Goal: Navigation & Orientation: Go to known website

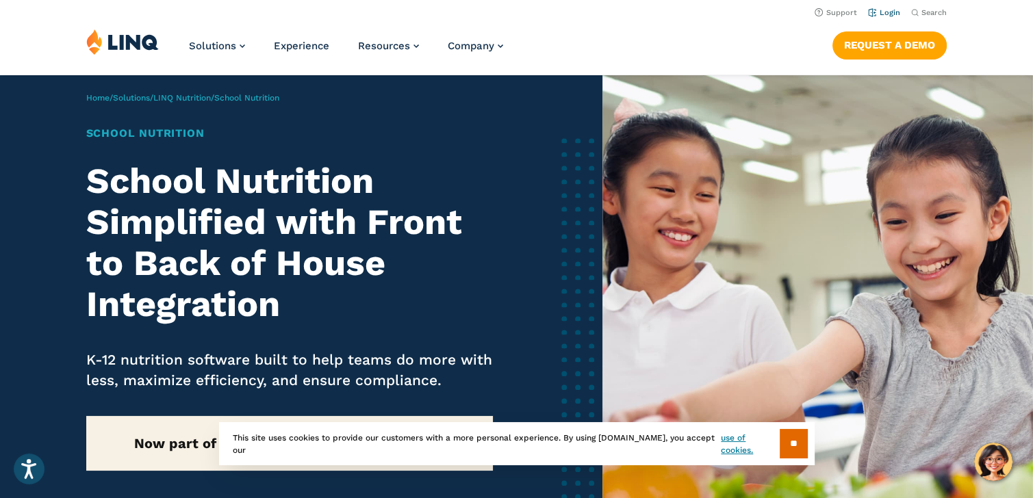
click at [889, 12] on link "Login" at bounding box center [884, 12] width 32 height 9
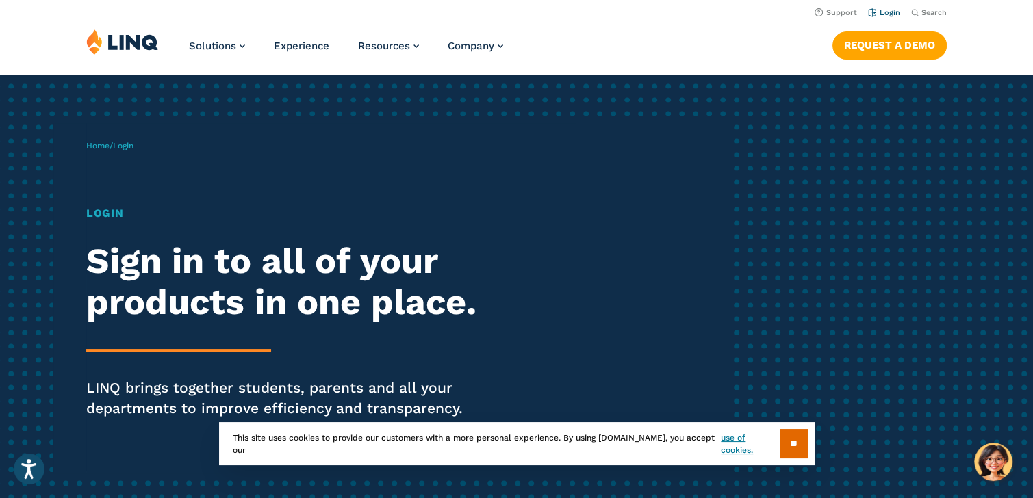
click at [887, 12] on link "Login" at bounding box center [884, 12] width 32 height 9
click at [794, 439] on input "**" at bounding box center [794, 443] width 28 height 29
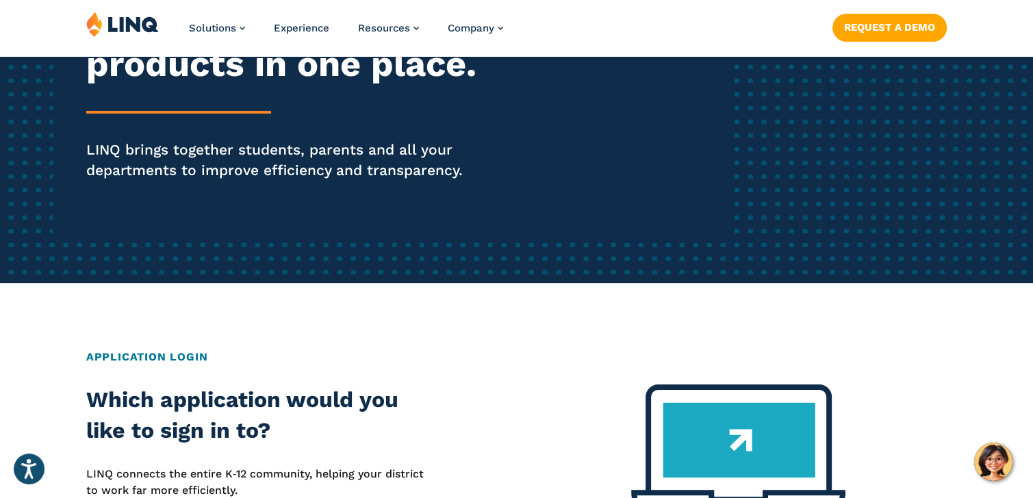
scroll to position [253, 0]
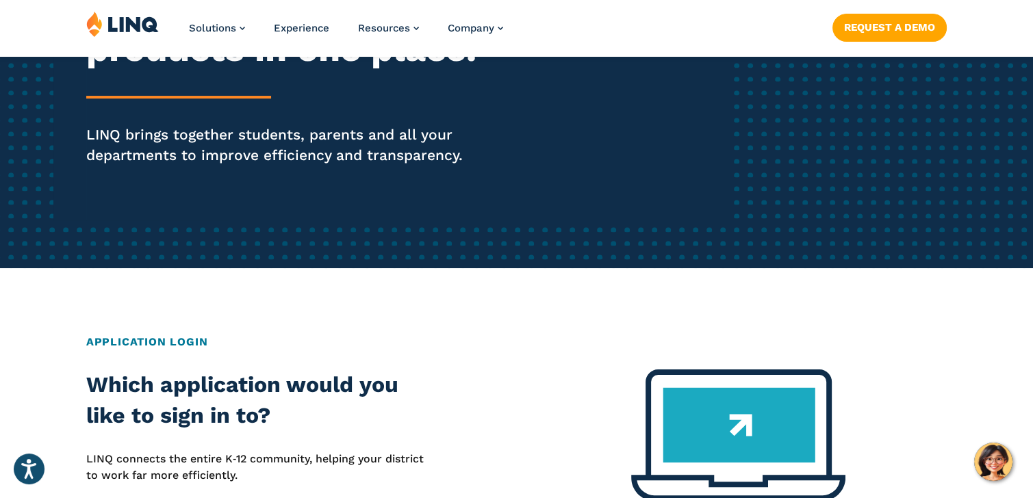
drag, startPoint x: 1031, startPoint y: 159, endPoint x: 1017, endPoint y: 229, distance: 70.5
click at [1017, 229] on div "Home / Login Login Sign in to all of your products in one place. LINQ brings to…" at bounding box center [516, 45] width 1033 height 446
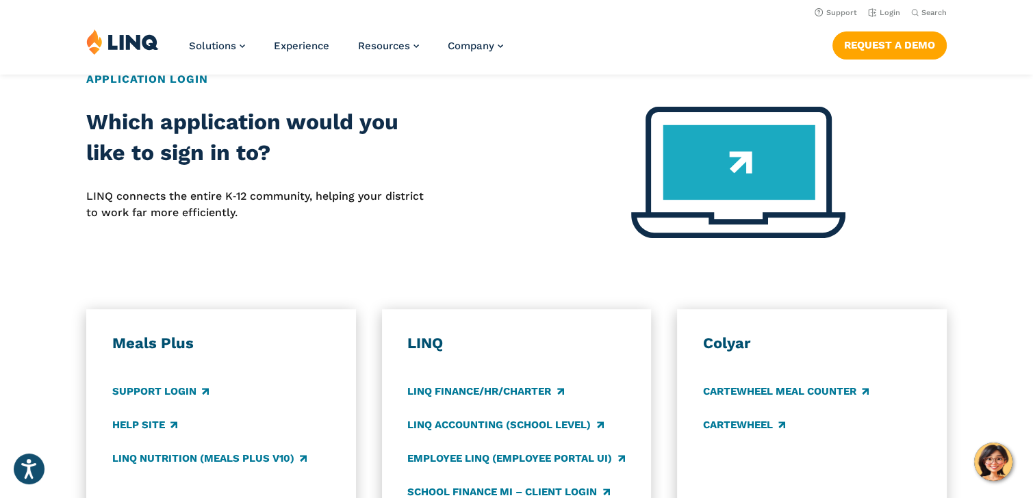
scroll to position [204, 0]
